Goal: Task Accomplishment & Management: Use online tool/utility

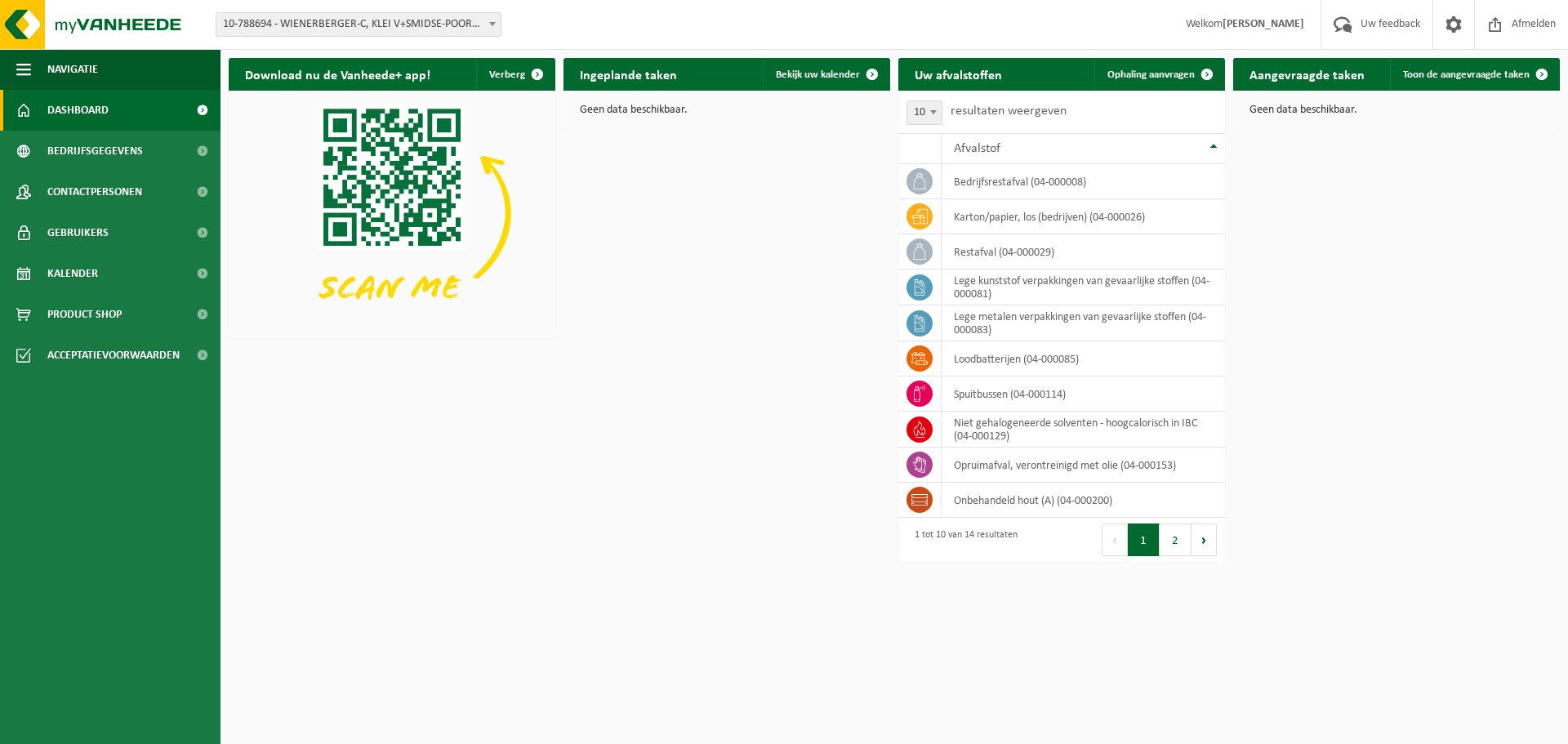
click at [461, 26] on span "10-788694 - WIENERBERGER-C, KLEI V+SMIDSE-POORT 20-DIVISIE KORTEMARK - KORTEMARK" at bounding box center [359, 25] width 284 height 23
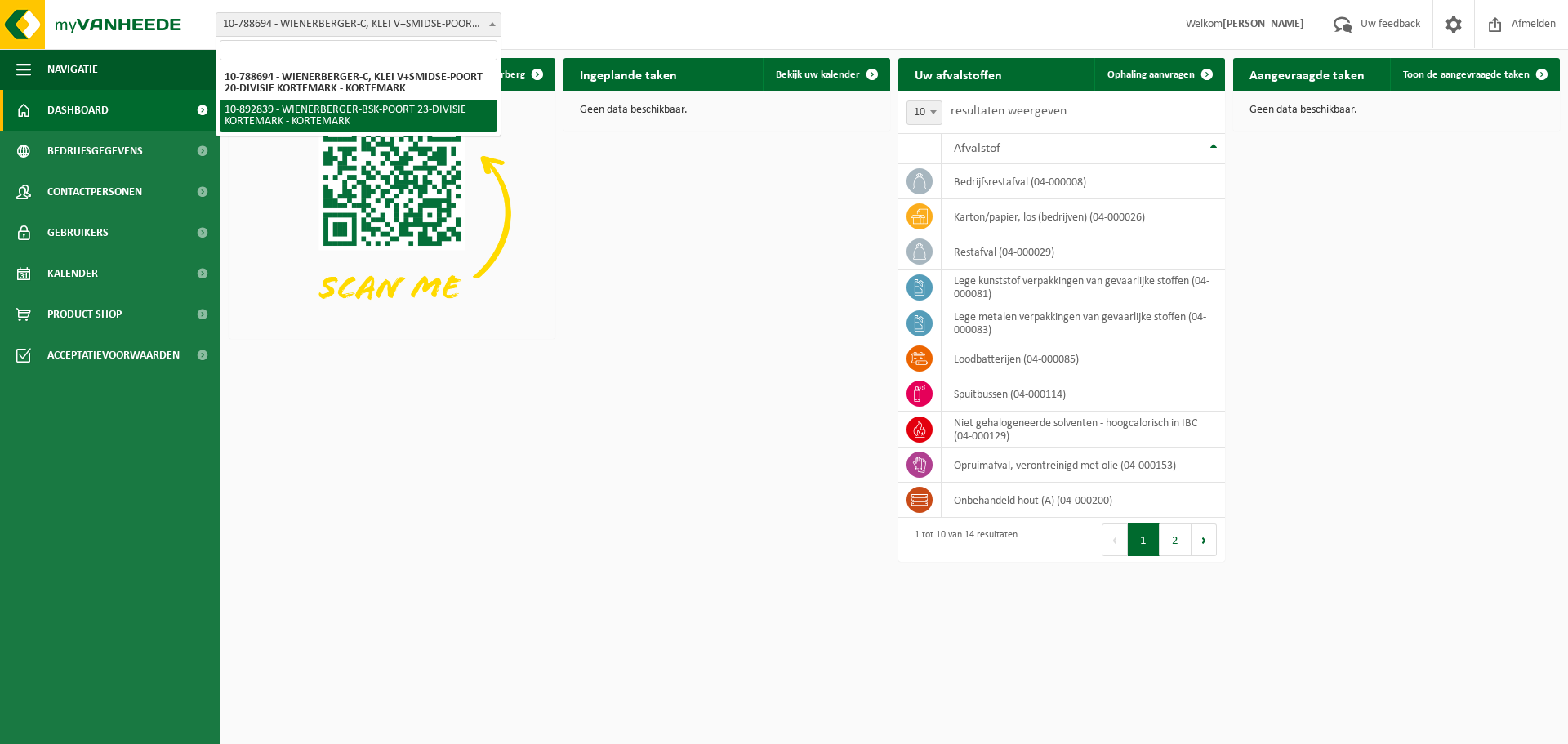
select select "115498"
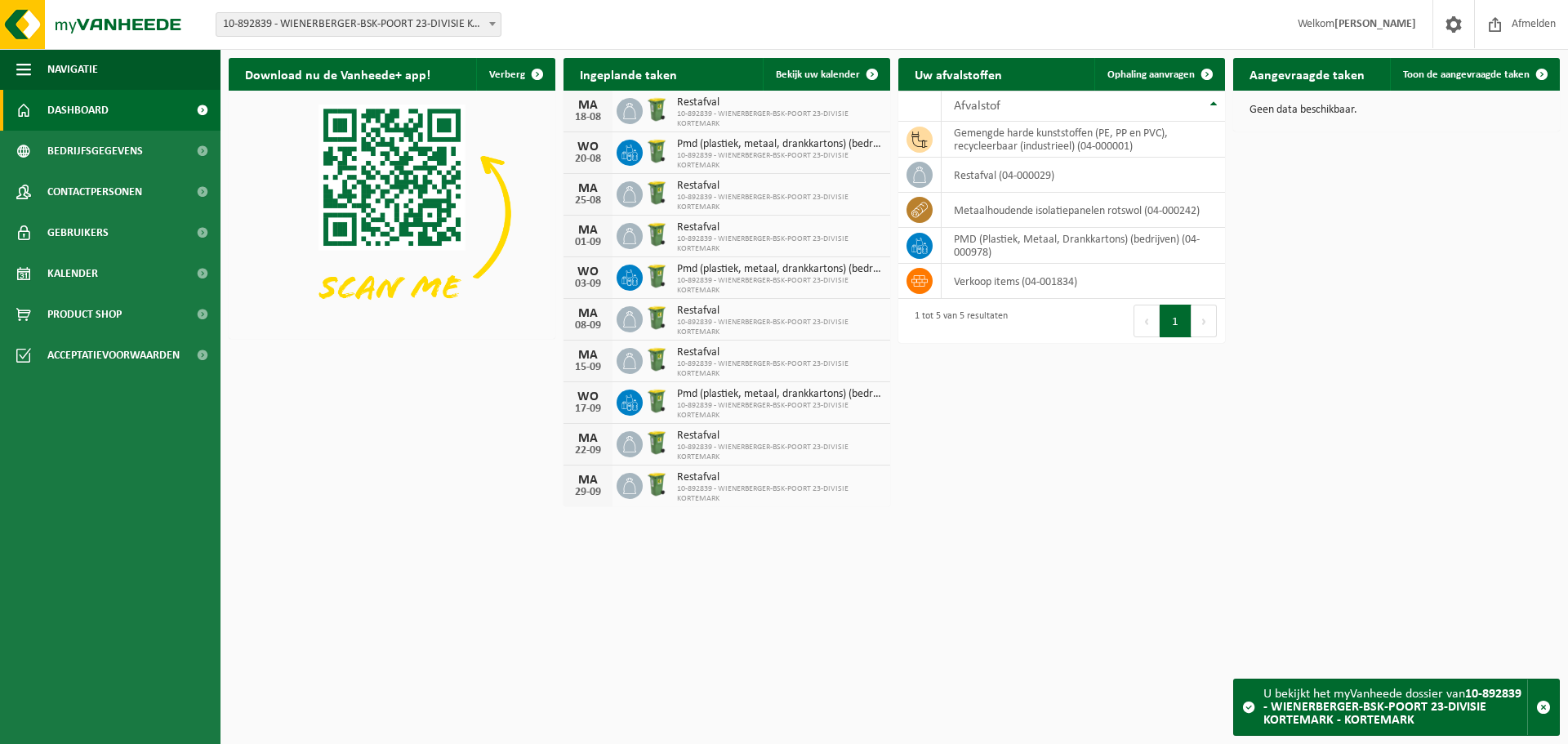
click at [1195, 319] on button "Volgende" at bounding box center [1204, 321] width 26 height 33
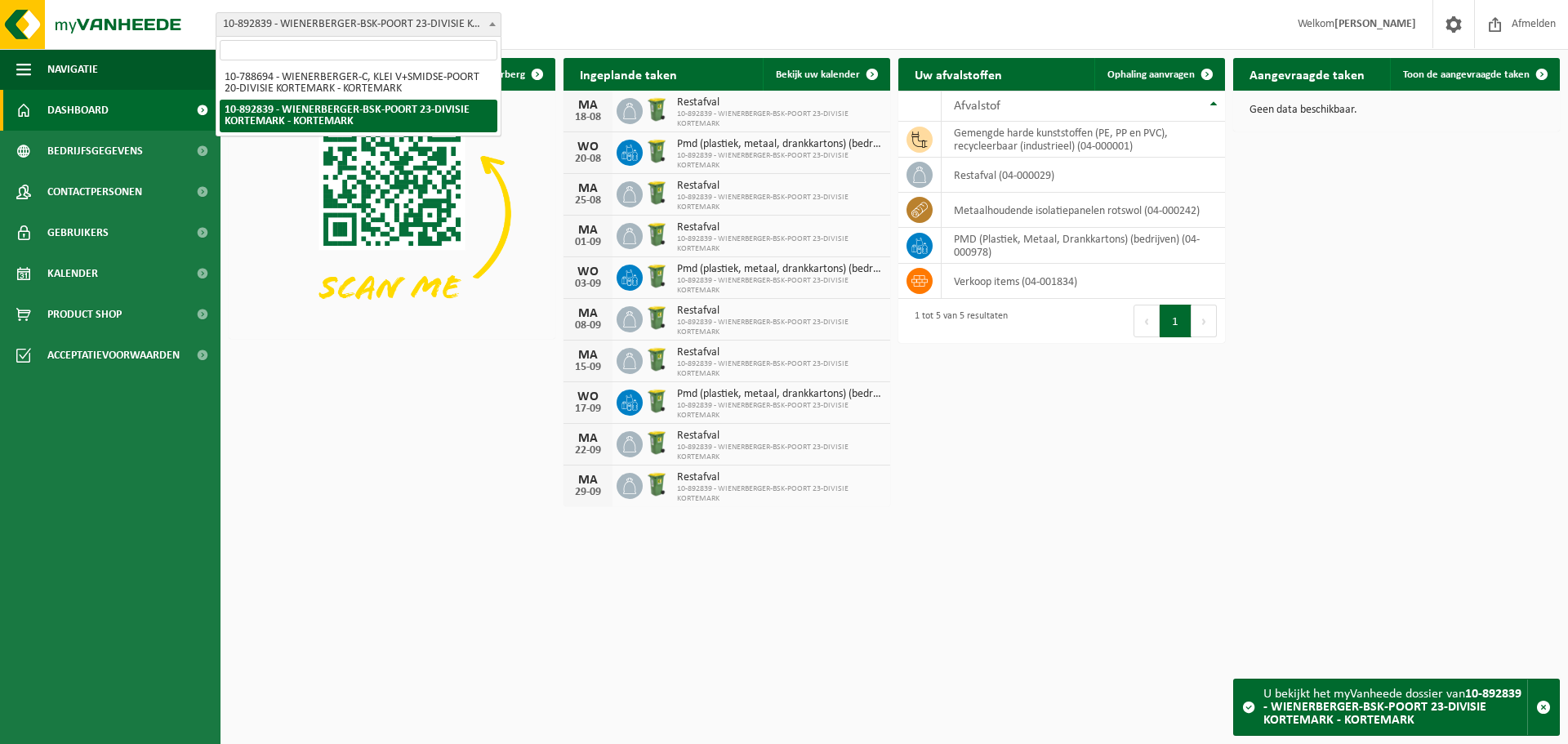
click at [300, 31] on span "10-892839 - WIENERBERGER-BSK-POORT 23-DIVISIE KORTEMARK - KORTEMARK" at bounding box center [359, 25] width 284 height 23
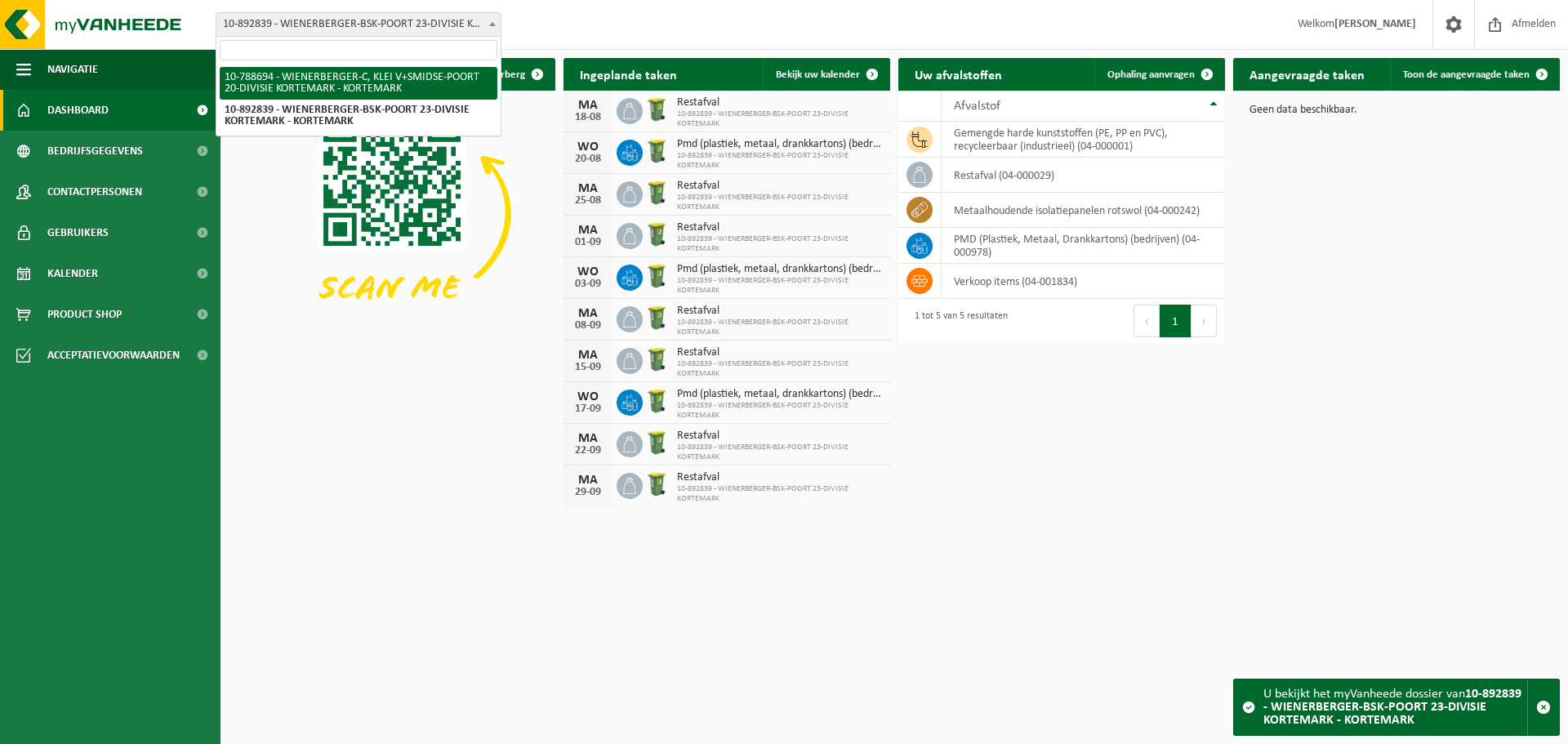
select select "29232"
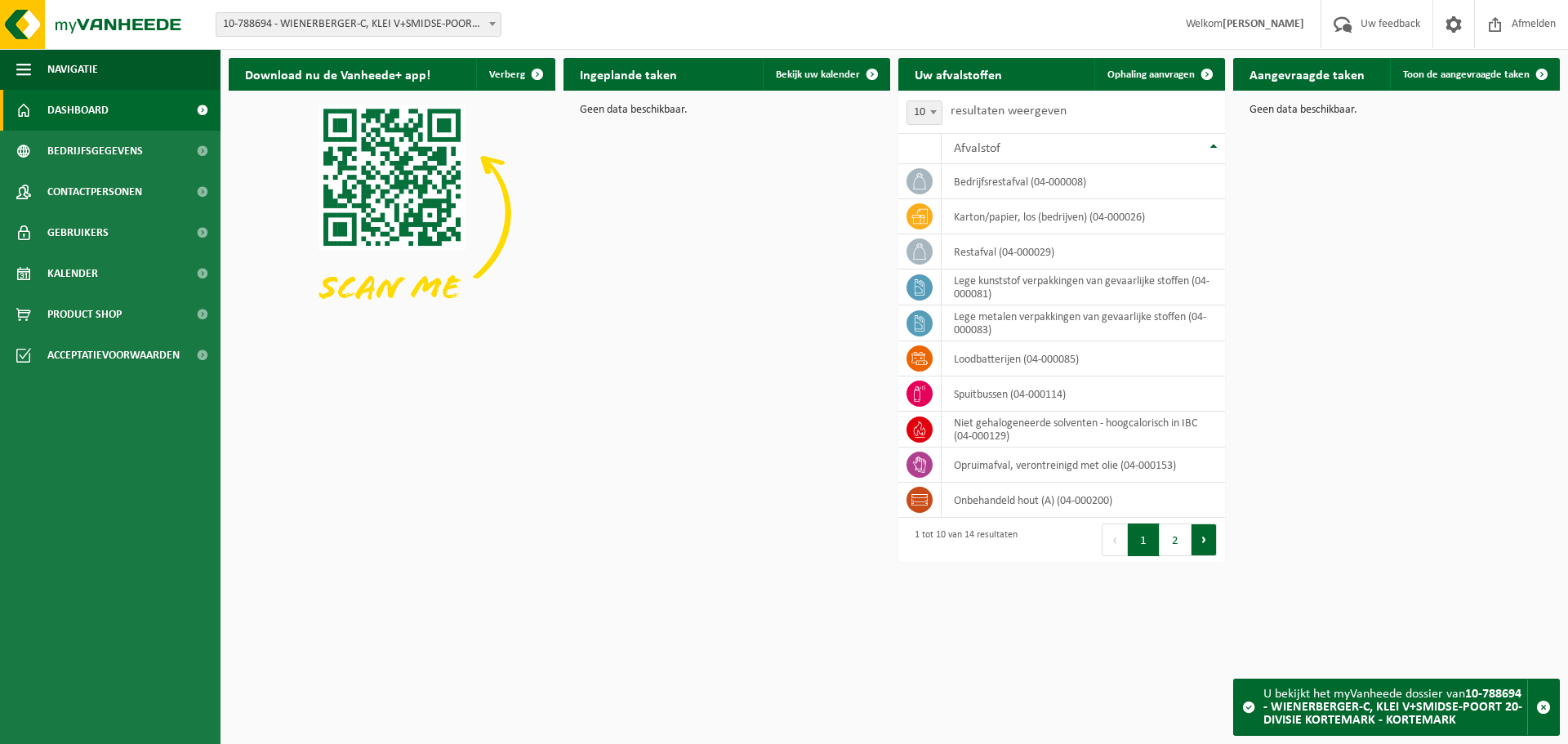
click at [1199, 545] on button "Volgende" at bounding box center [1204, 540] width 26 height 33
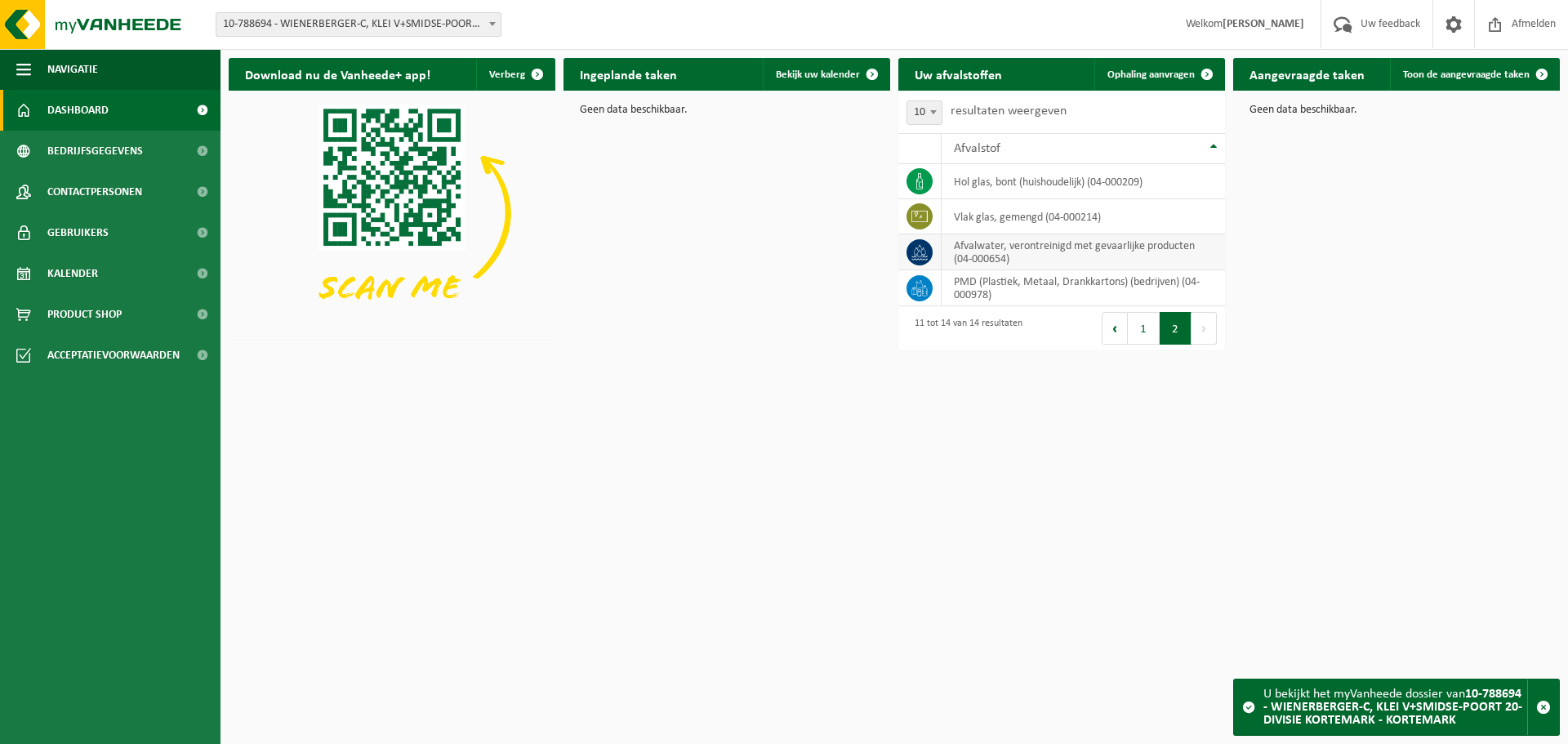
click at [1045, 254] on td "afvalwater, verontreinigd met gevaarlijke producten (04-000654)" at bounding box center [1083, 252] width 284 height 36
click at [1141, 68] on link "Ophaling aanvragen" at bounding box center [1159, 74] width 129 height 33
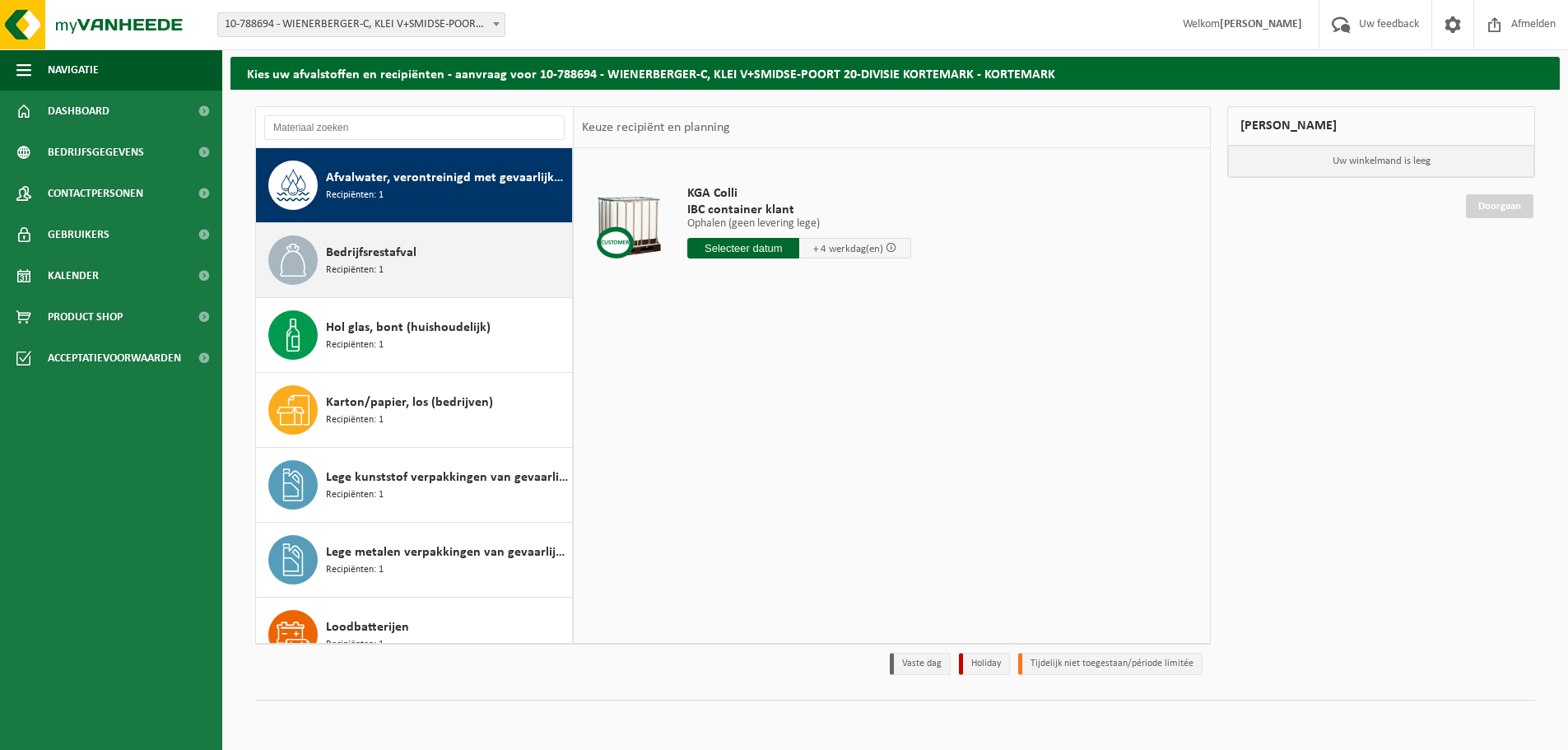
click at [394, 246] on span "Bedrijfsrestafval" at bounding box center [371, 253] width 91 height 20
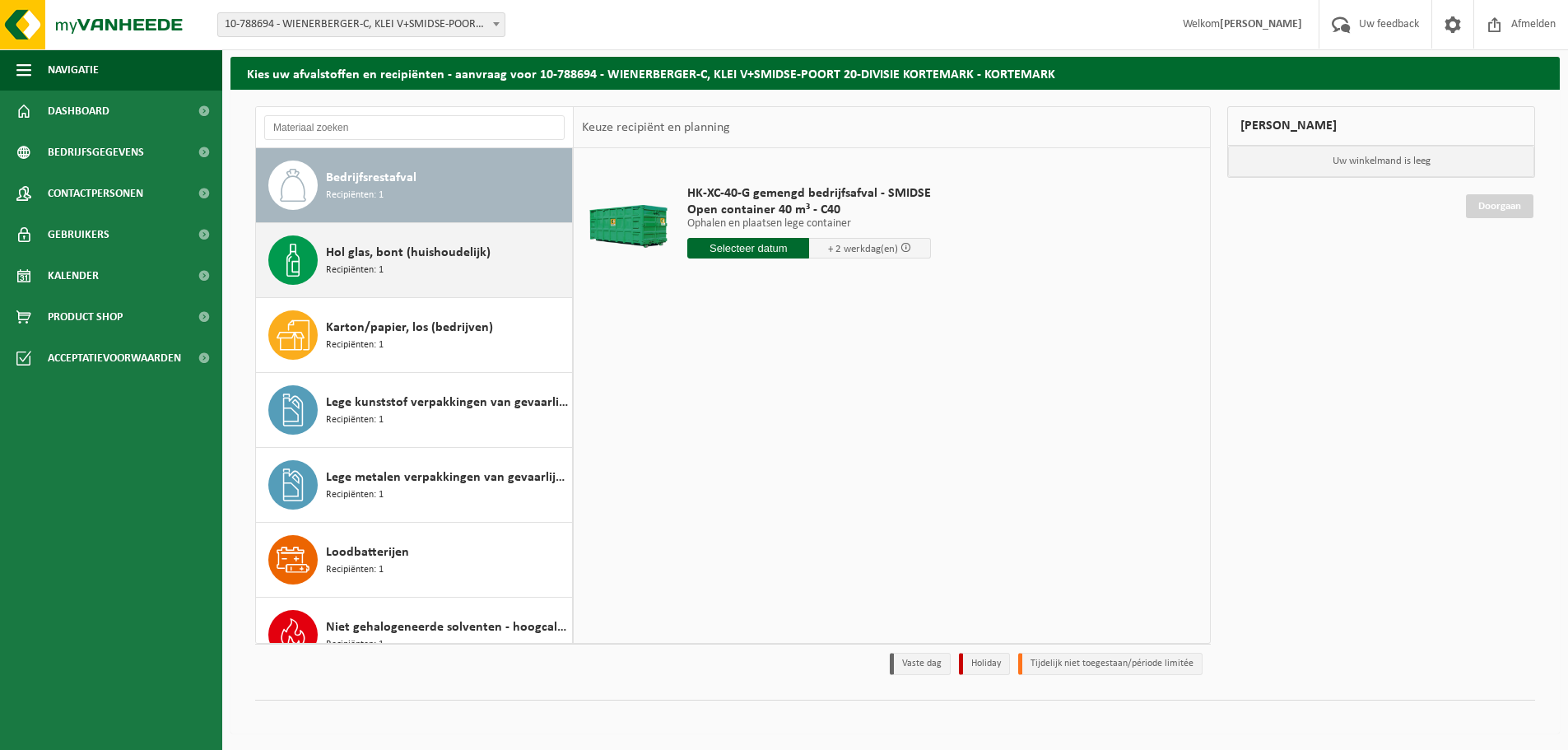
click at [433, 257] on span "Hol glas, bont (huishoudelijk)" at bounding box center [408, 253] width 165 height 20
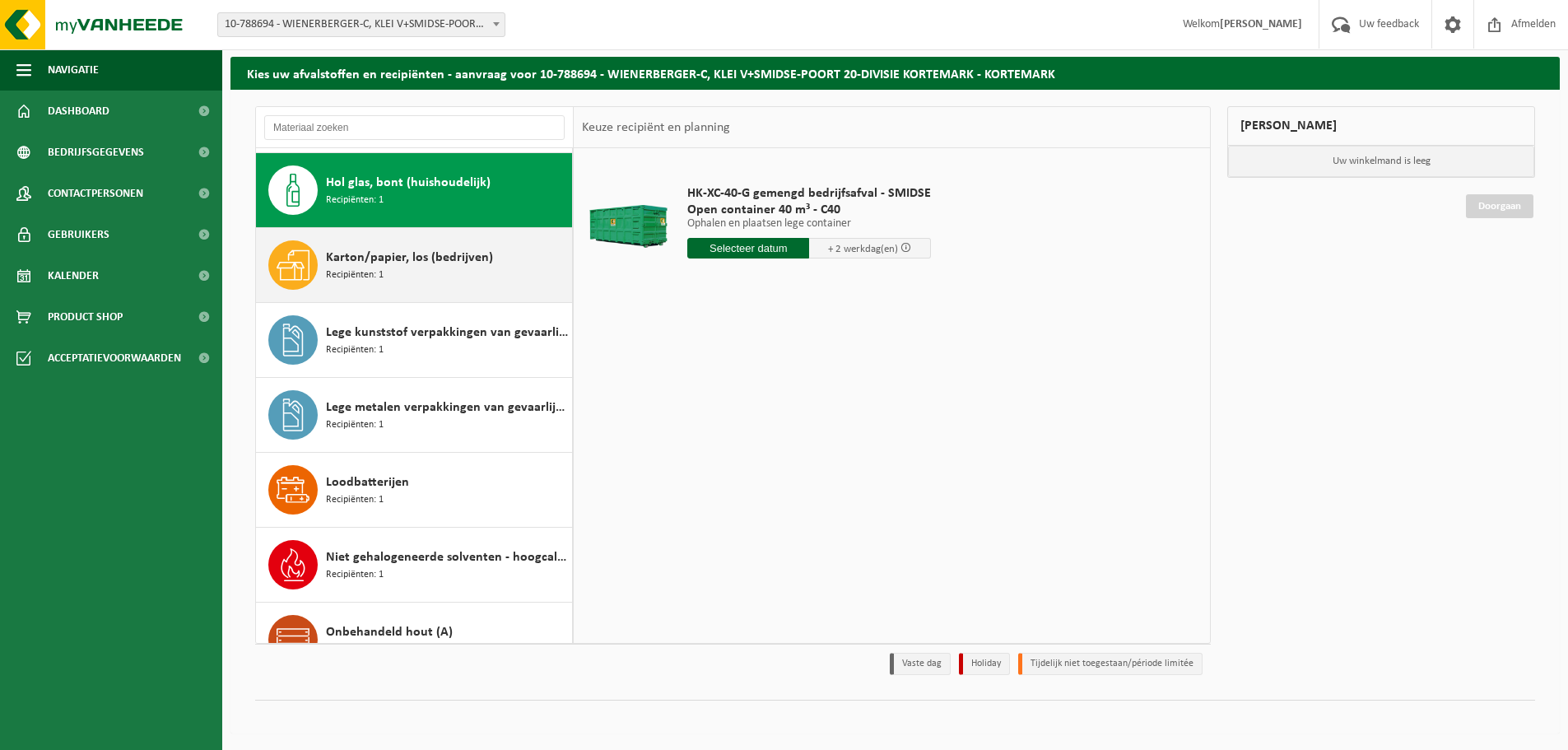
scroll to position [150, 0]
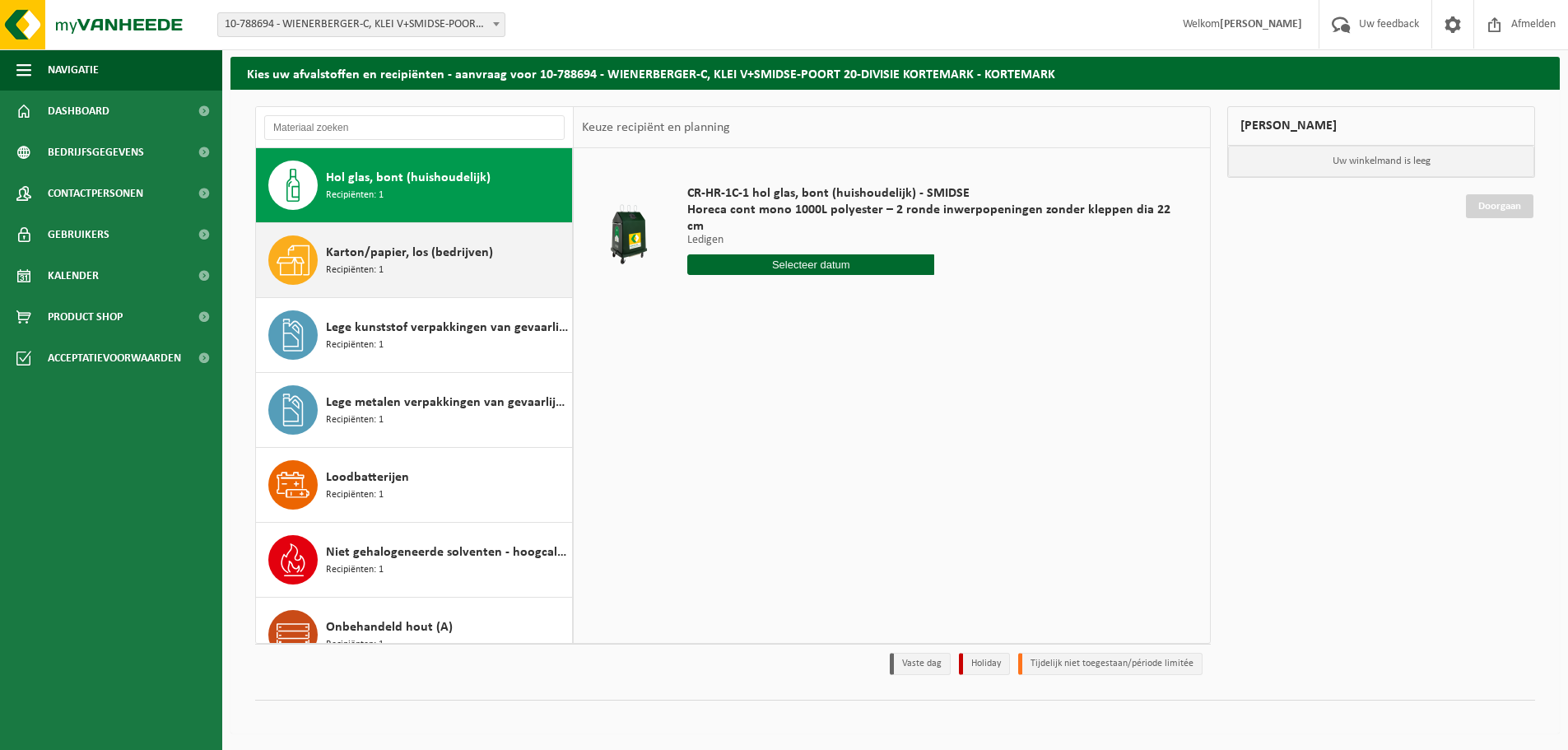
click at [430, 261] on span "Karton/papier, los (bedrijven)" at bounding box center [410, 253] width 167 height 20
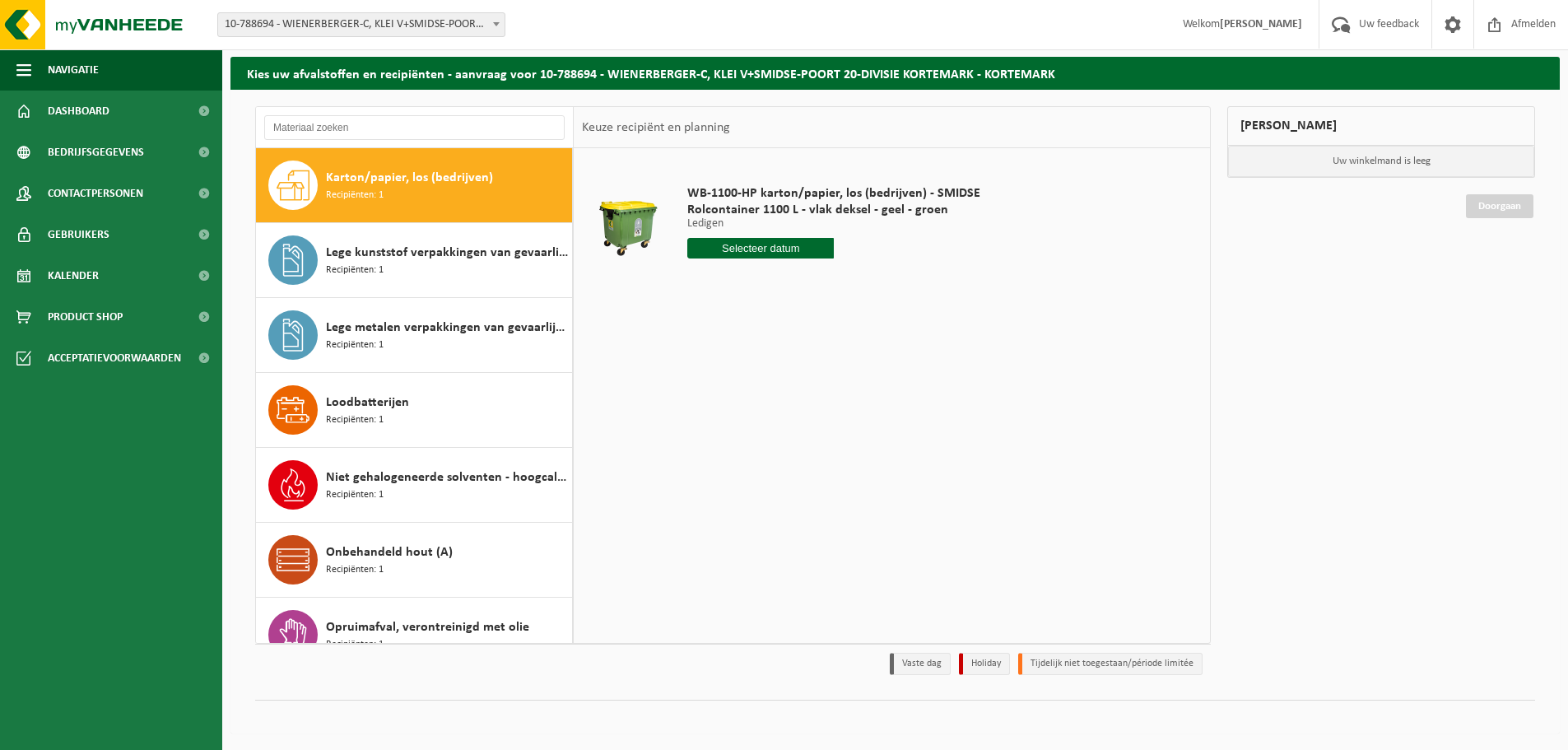
click at [430, 261] on span "Lege kunststof verpakkingen van gevaarlijke stoffen" at bounding box center [447, 253] width 242 height 20
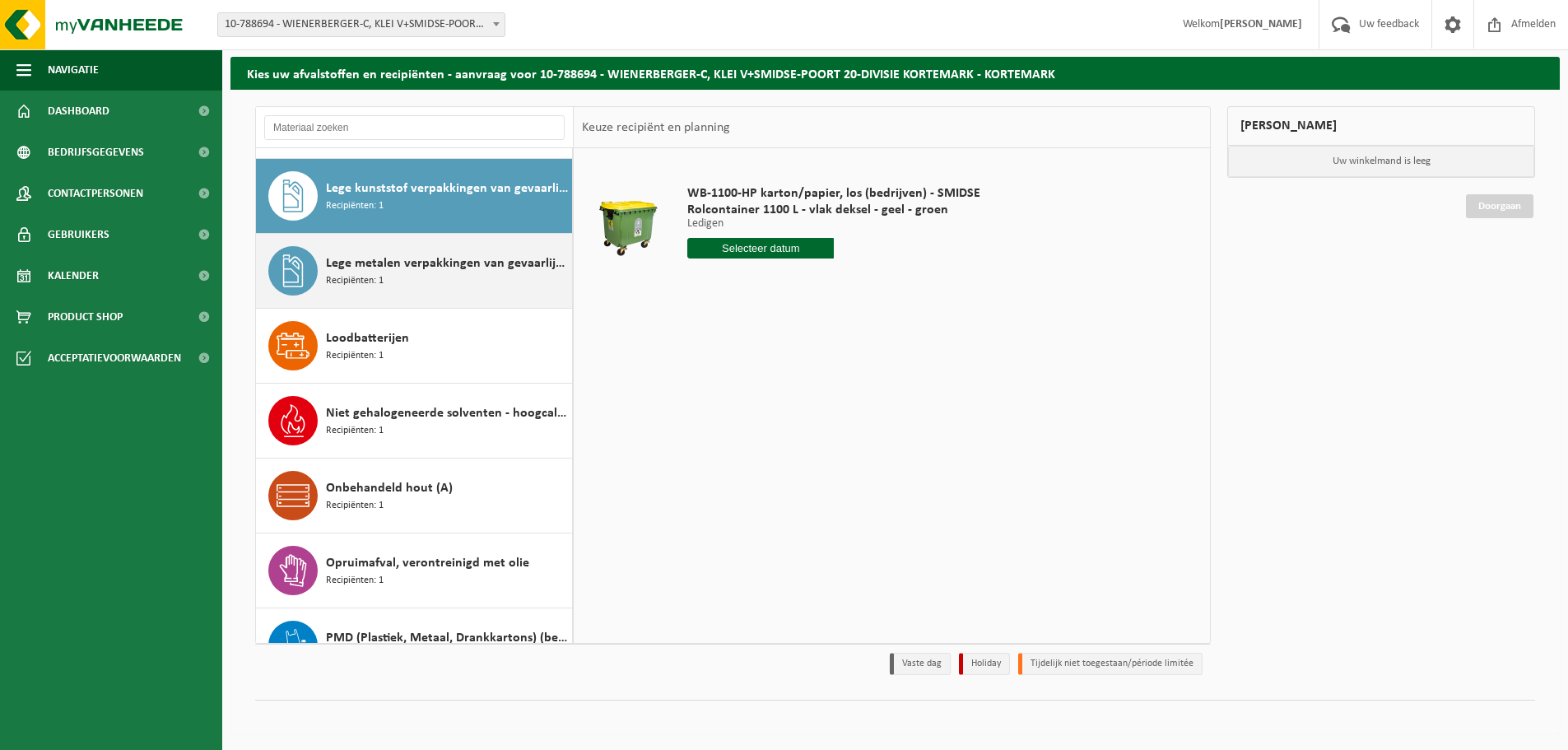
scroll to position [300, 0]
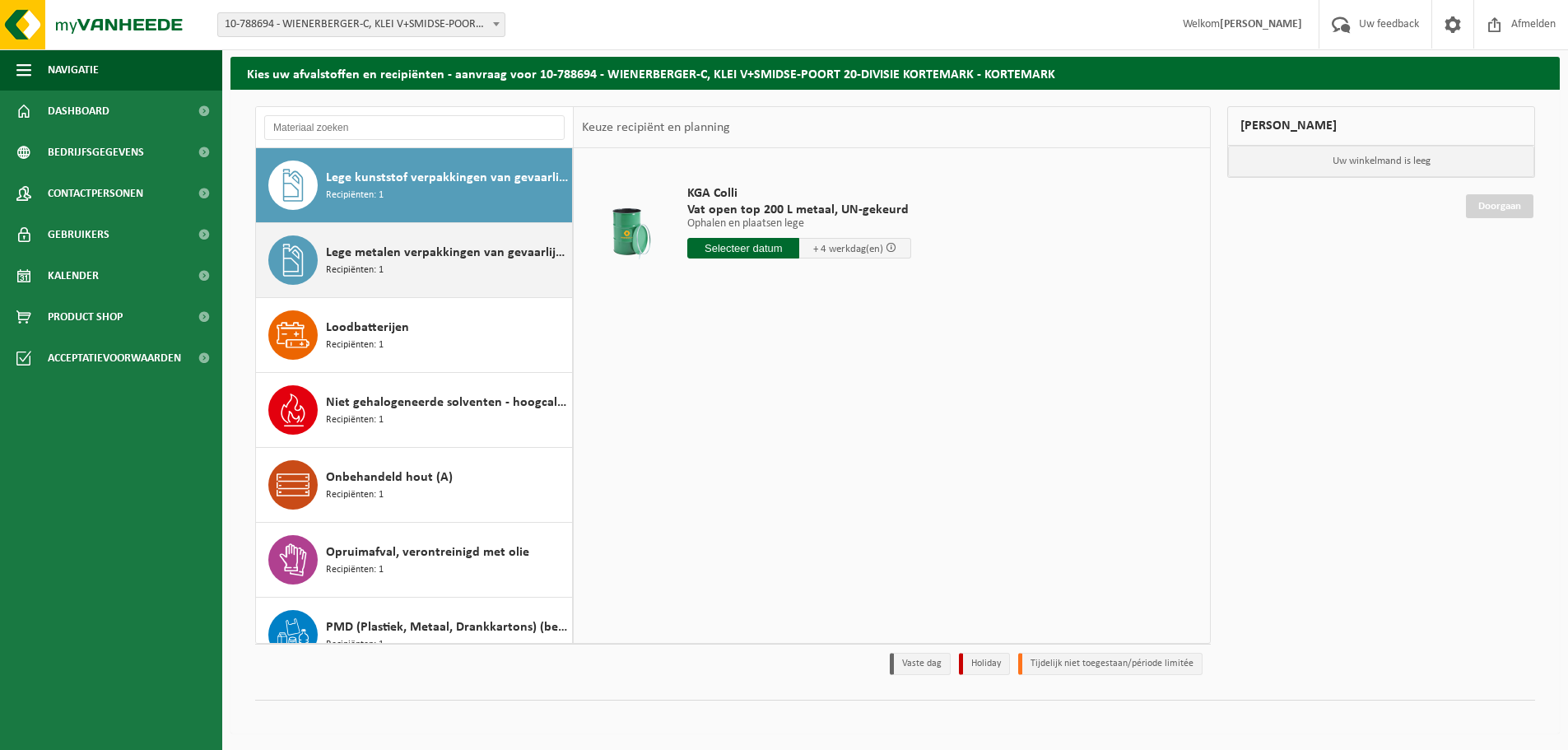
click at [428, 265] on div "Lege metalen verpakkingen van gevaarlijke stoffen Recipiënten: 1" at bounding box center [447, 259] width 242 height 49
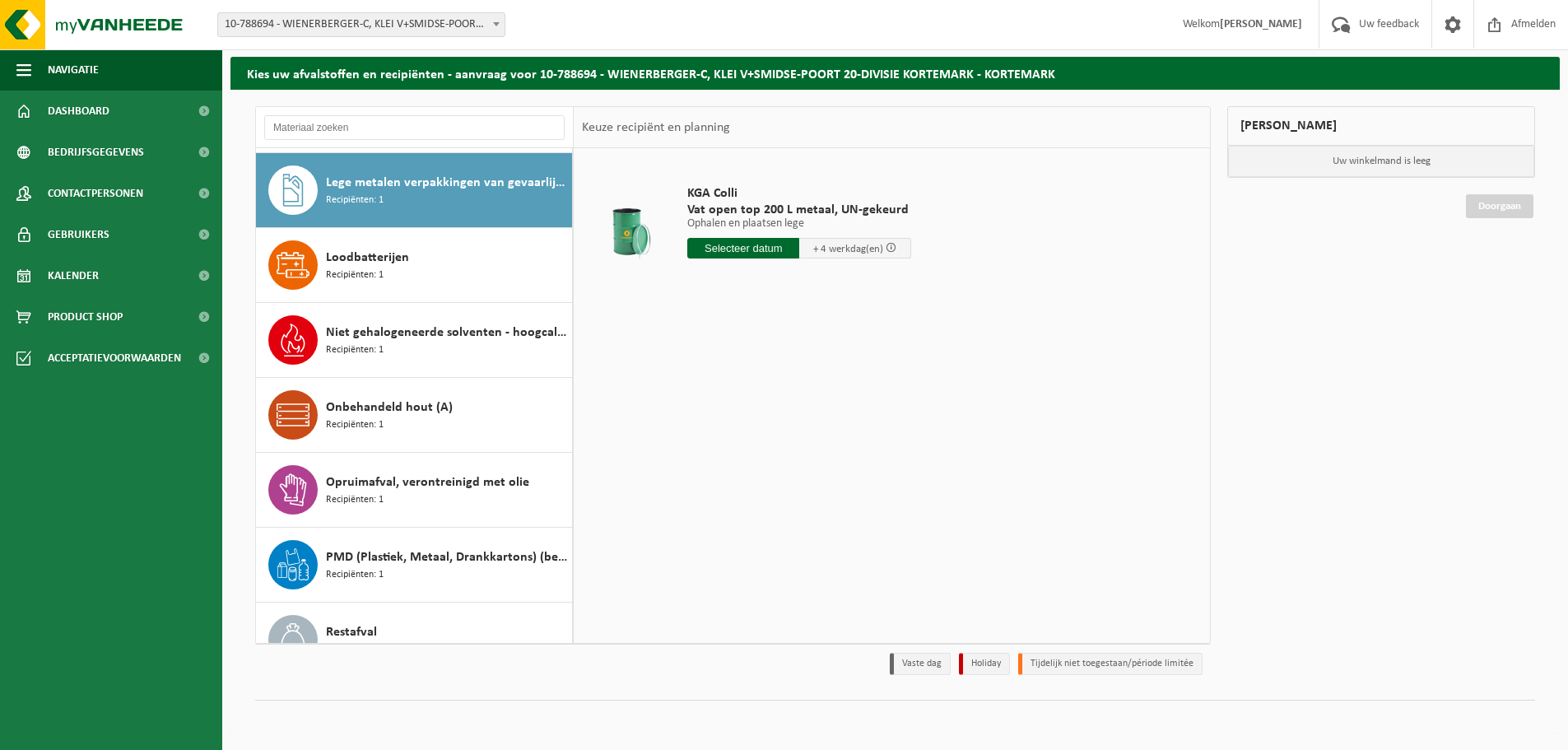
scroll to position [375, 0]
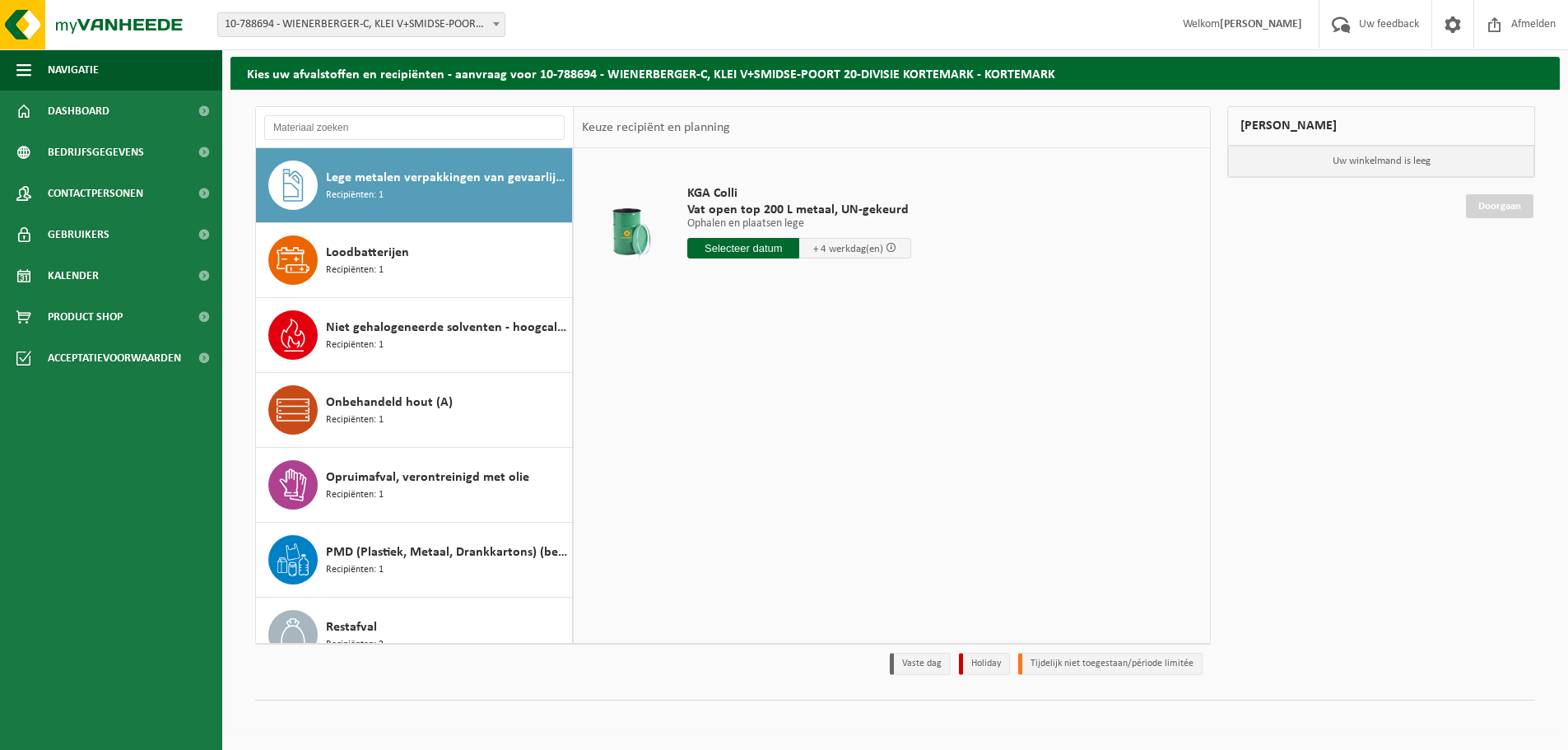
click at [428, 265] on div "Loodbatterijen Recipiënten: 1" at bounding box center [447, 259] width 242 height 49
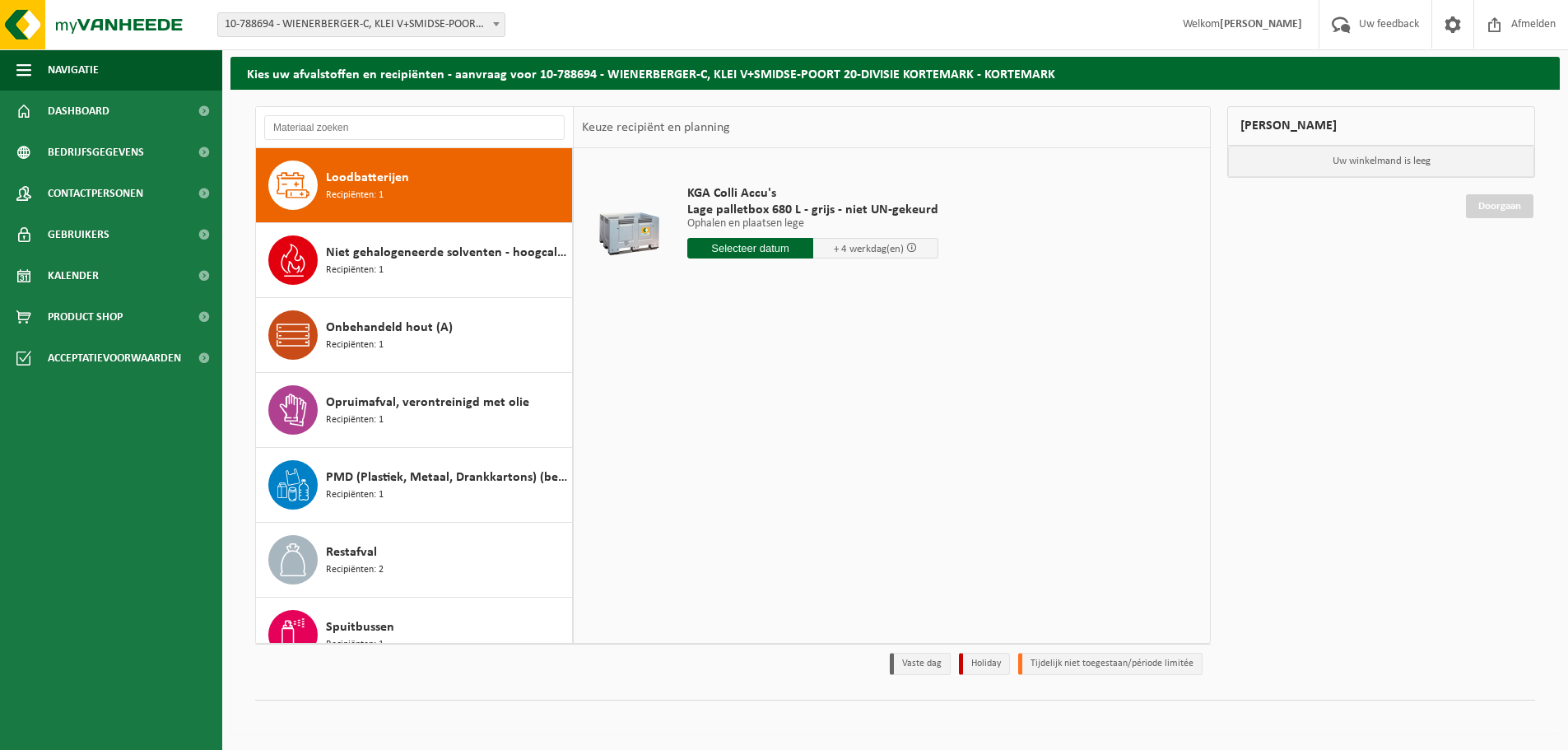
click at [428, 265] on div "Niet gehalogeneerde solventen - hoogcalorisch in IBC Recipiënten: 1" at bounding box center [447, 259] width 242 height 49
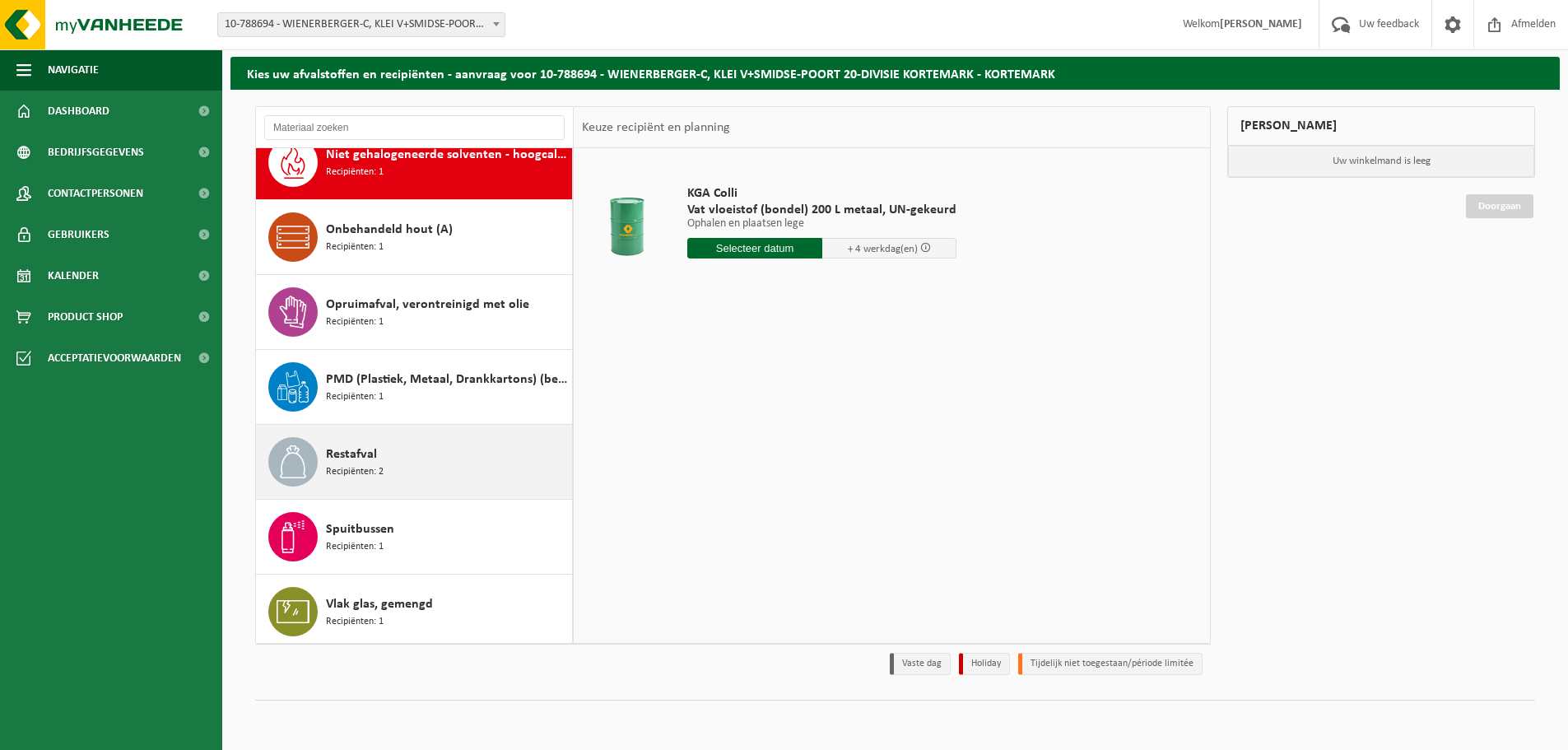
scroll to position [553, 0]
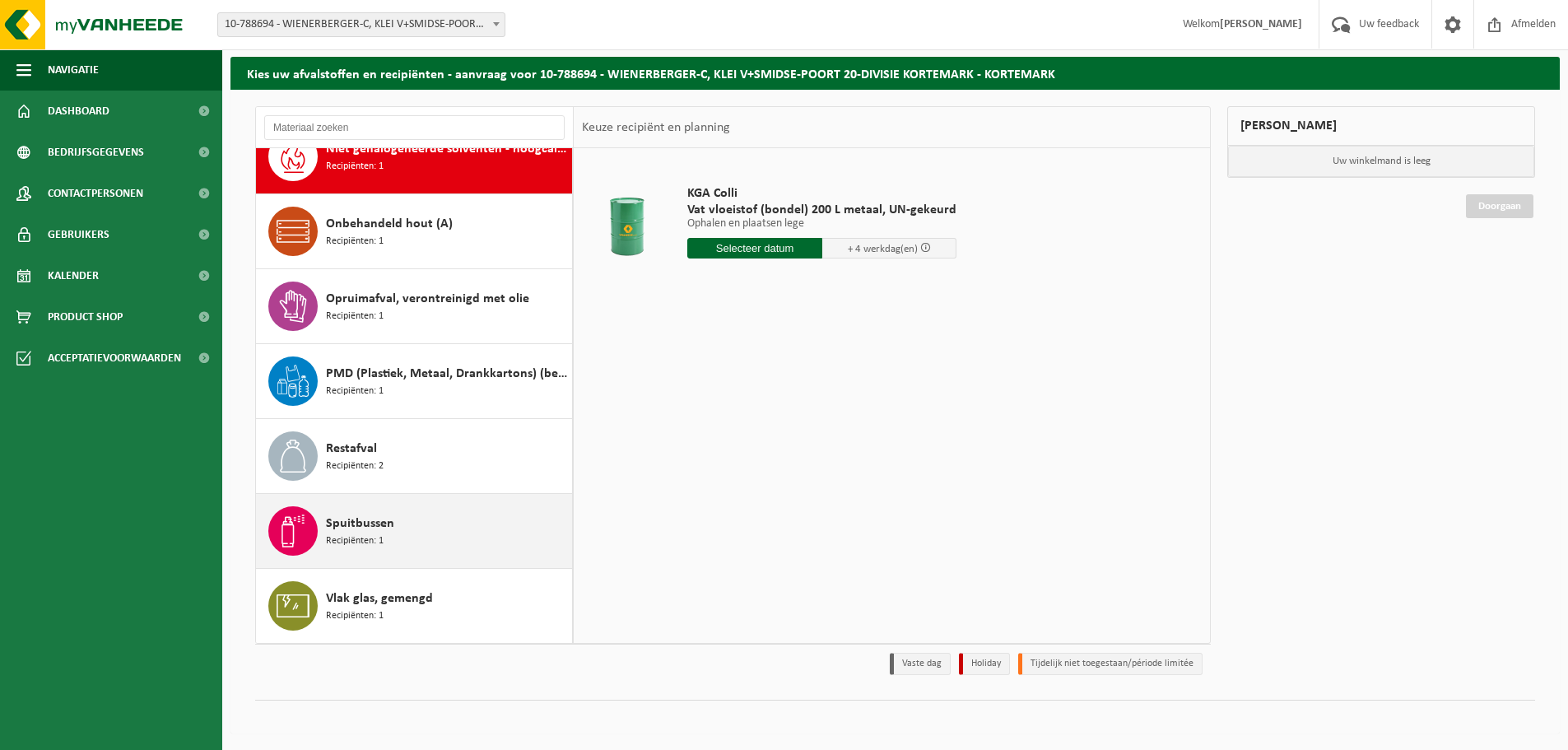
click at [437, 533] on div "Spuitbussen Recipiënten: 1" at bounding box center [447, 531] width 242 height 49
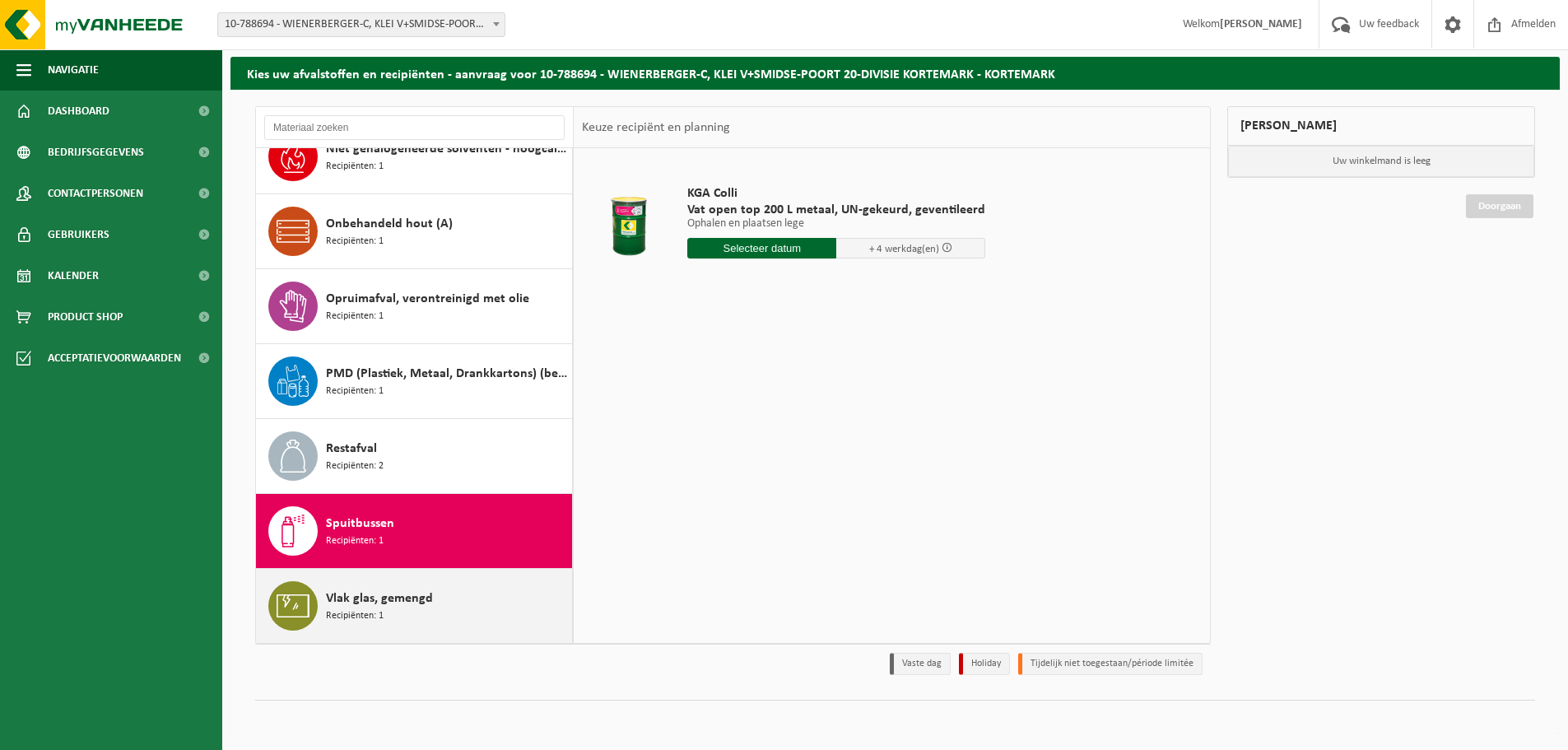
click at [415, 615] on div "Vlak glas, gemengd Recipiënten: 1" at bounding box center [447, 606] width 242 height 49
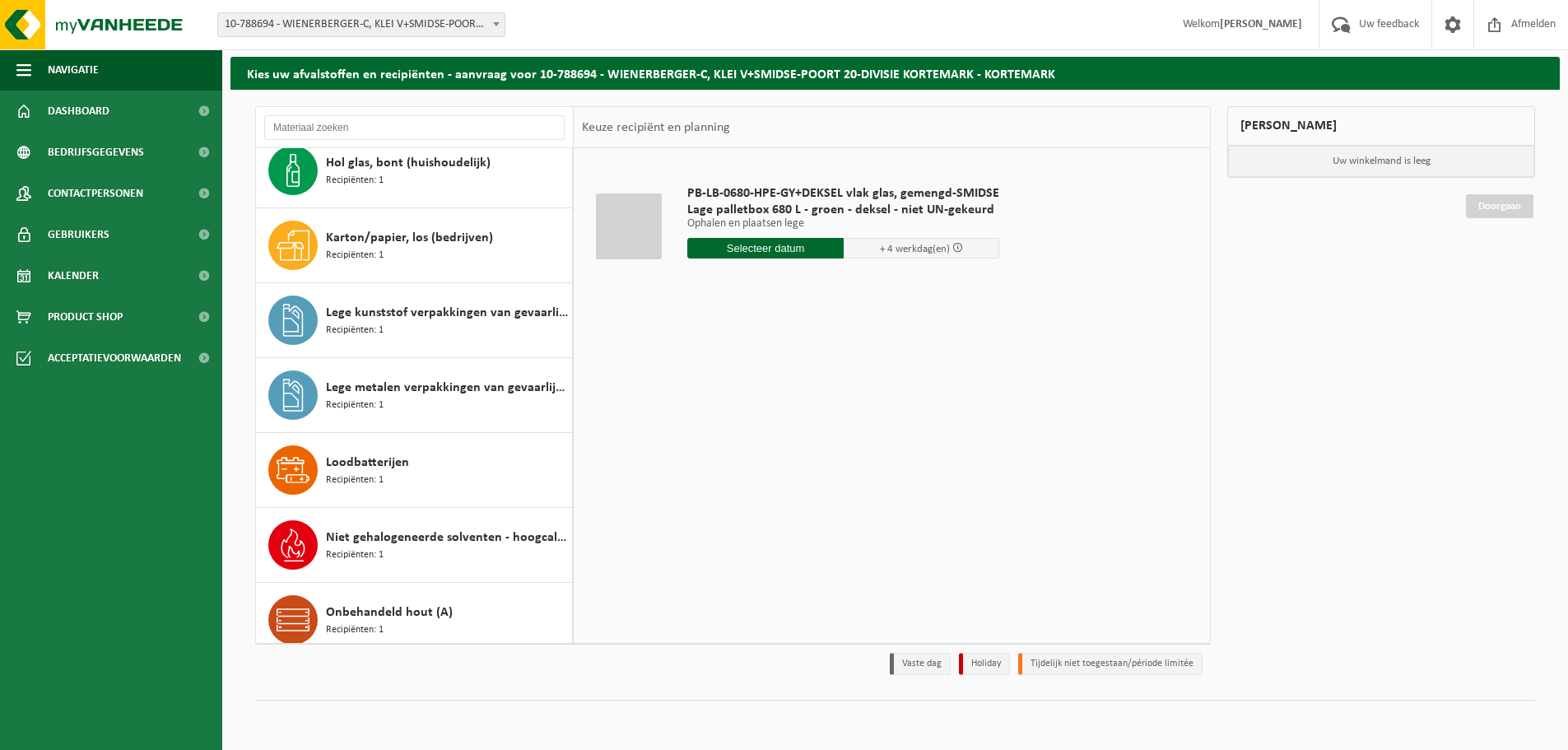
scroll to position [0, 0]
